Goal: Navigation & Orientation: Find specific page/section

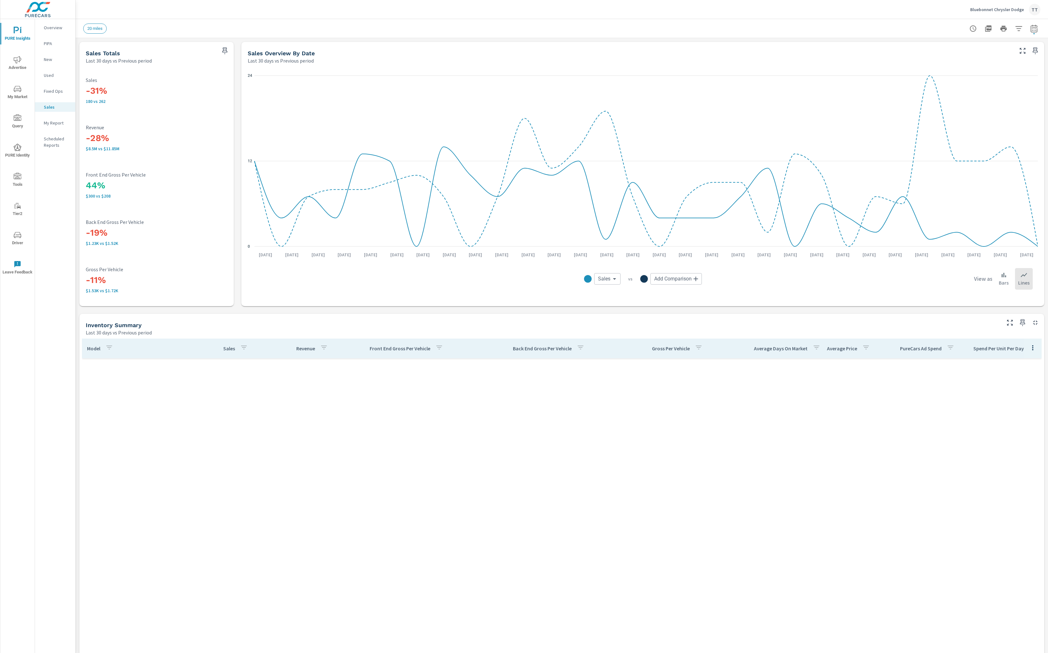
scroll to position [1818, 0]
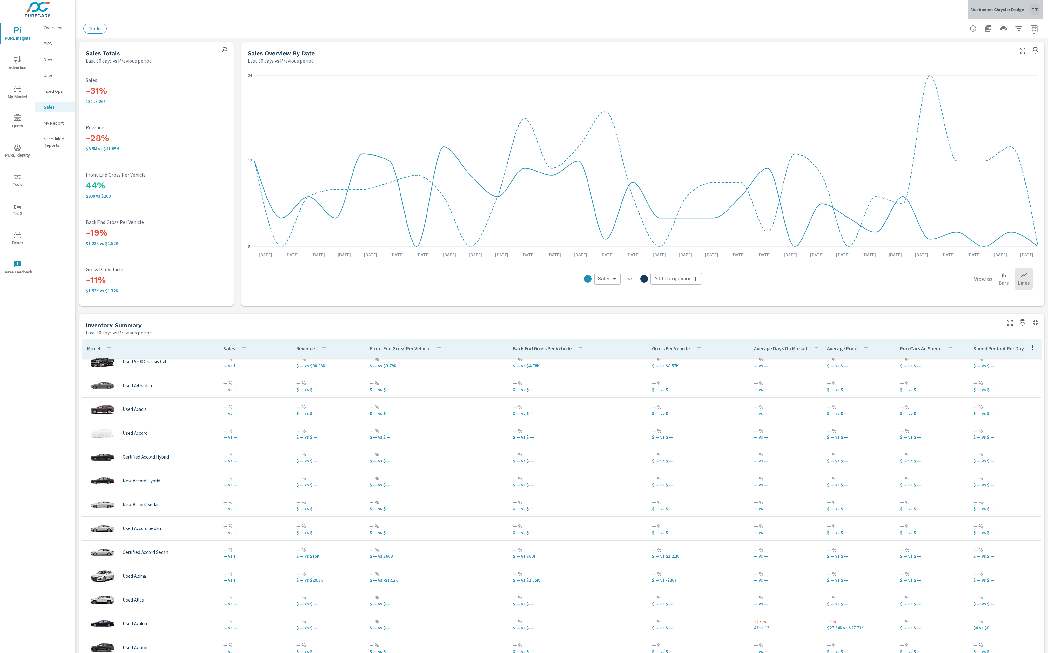
click at [1007, 11] on p "Bluebonnet Chrysler Dodge" at bounding box center [997, 10] width 54 height 6
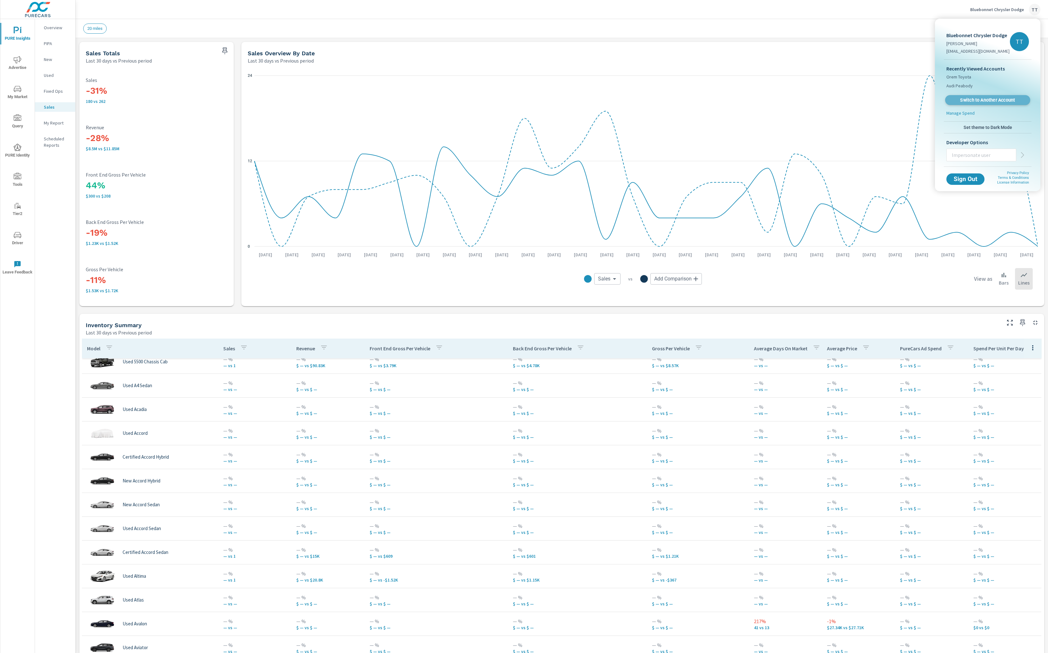
click at [970, 95] on link "Switch to Another Account" at bounding box center [987, 100] width 85 height 10
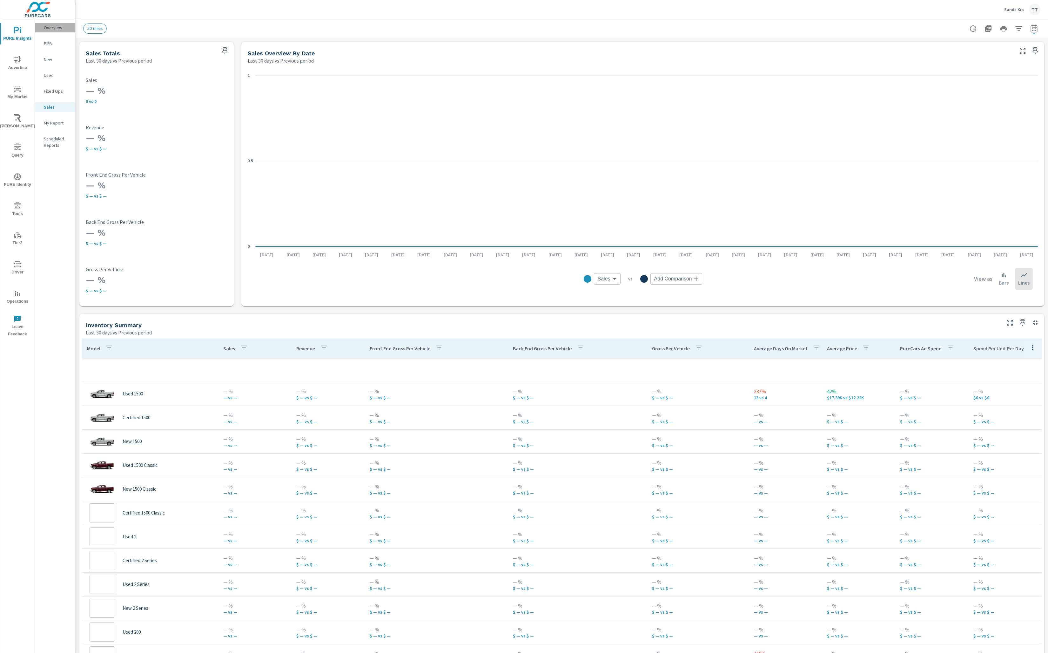
click at [53, 27] on p "Overview" at bounding box center [57, 27] width 26 height 6
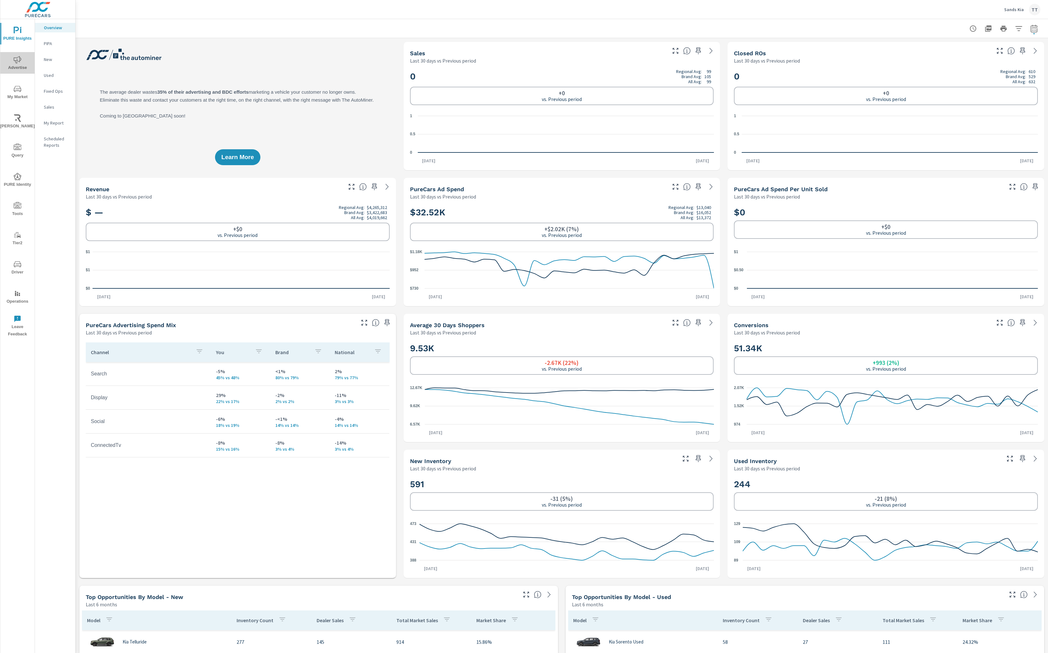
click at [24, 64] on span "Advertise" at bounding box center [17, 64] width 30 height 16
